Goal: Navigation & Orientation: Find specific page/section

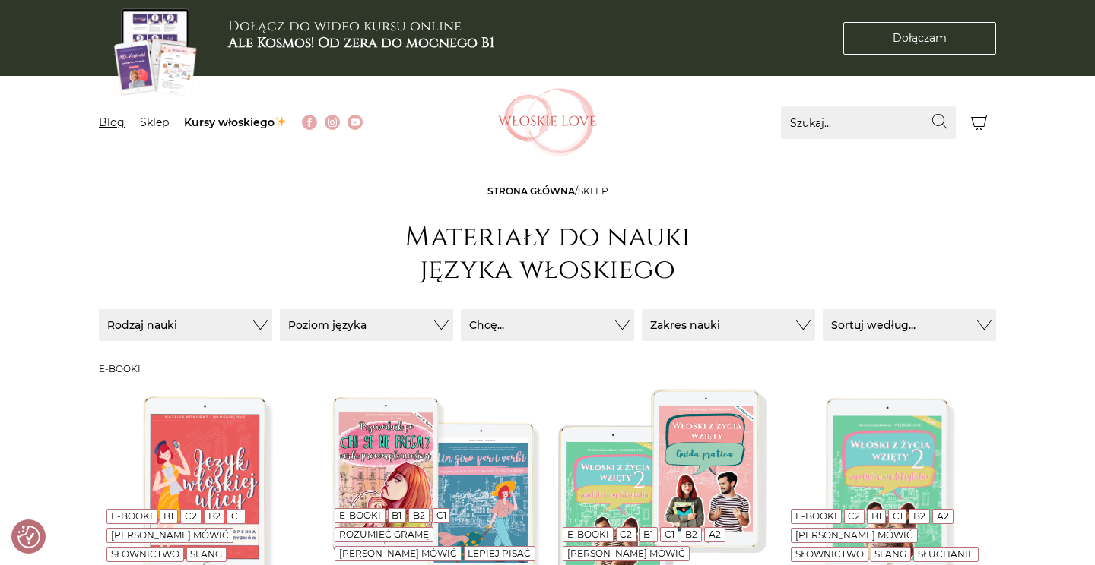
click at [116, 126] on link "Blog" at bounding box center [112, 123] width 26 height 14
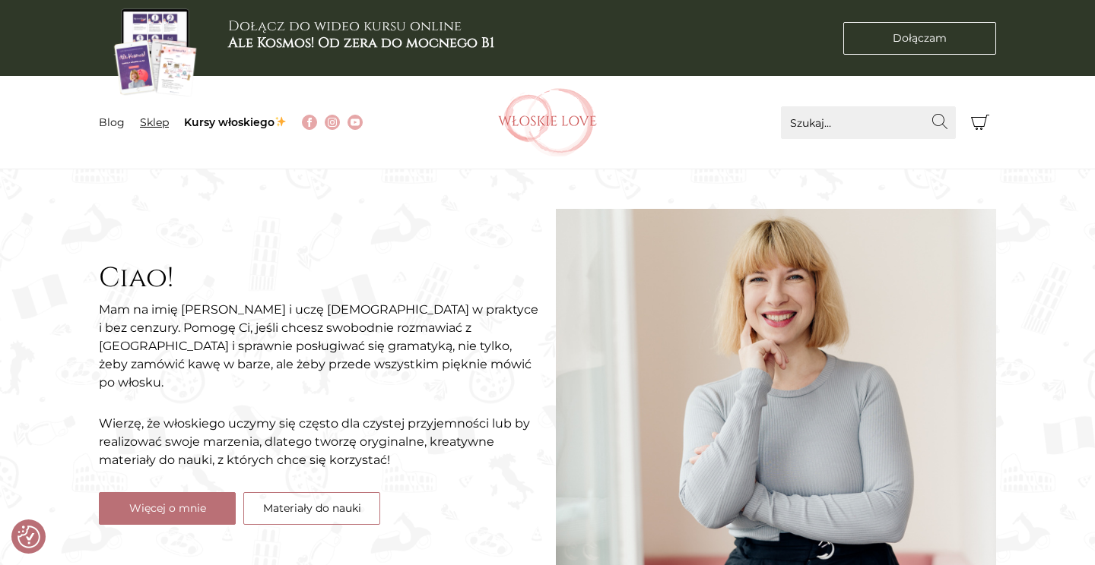
click at [161, 120] on link "Sklep" at bounding box center [154, 123] width 29 height 14
